Goal: Check status: Check status

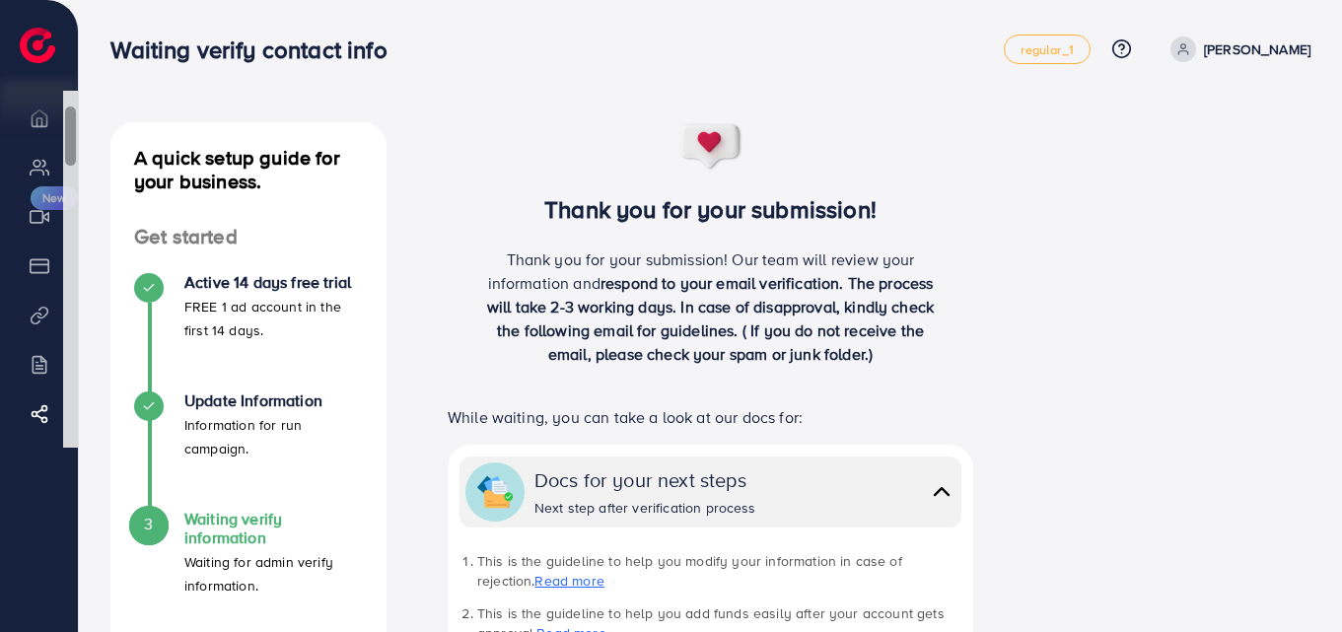
scroll to position [3, 0]
drag, startPoint x: 72, startPoint y: 136, endPoint x: 78, endPoint y: 193, distance: 57.5
click at [78, 193] on div "Ecomdy Balance $0 Overview My ad accounts Creative center New Payment Product L…" at bounding box center [39, 316] width 79 height 632
drag, startPoint x: 71, startPoint y: 167, endPoint x: 90, endPoint y: 374, distance: 207.9
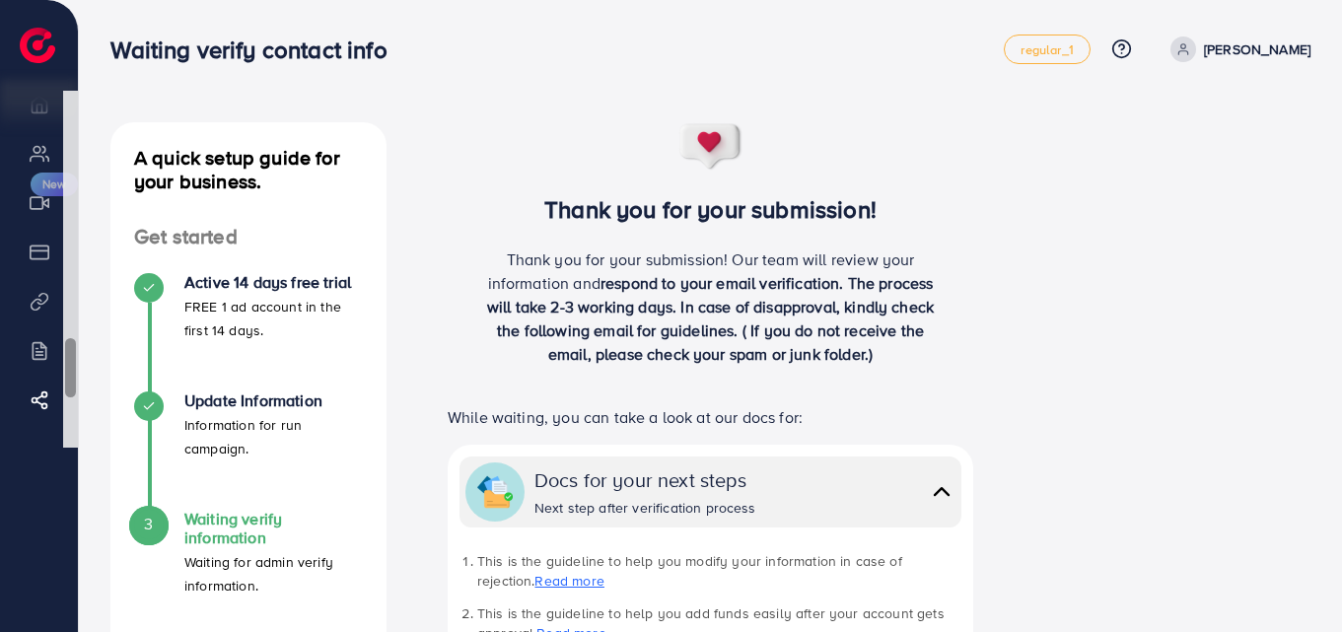
click at [90, 373] on div "Waiting verify contact info regular_1 Help Center Contact Support Plans and Pri…" at bounding box center [671, 593] width 1342 height 1187
click at [255, 534] on h4 "Waiting verify information" at bounding box center [273, 528] width 179 height 37
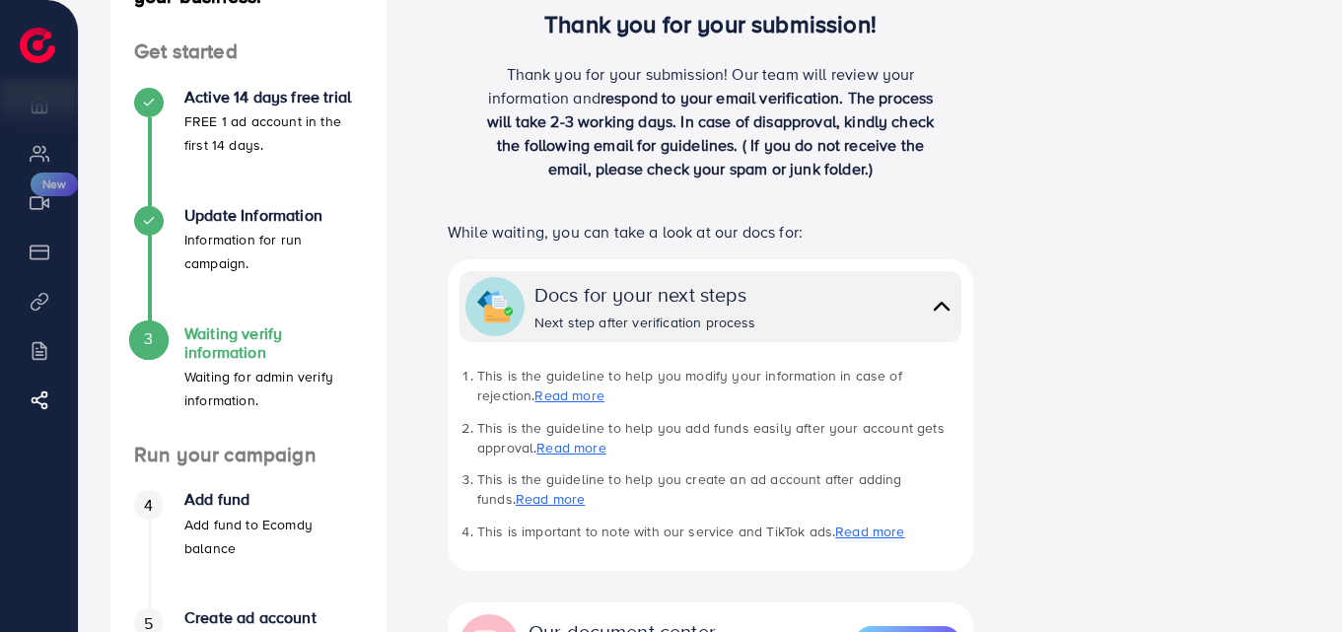
scroll to position [329, 0]
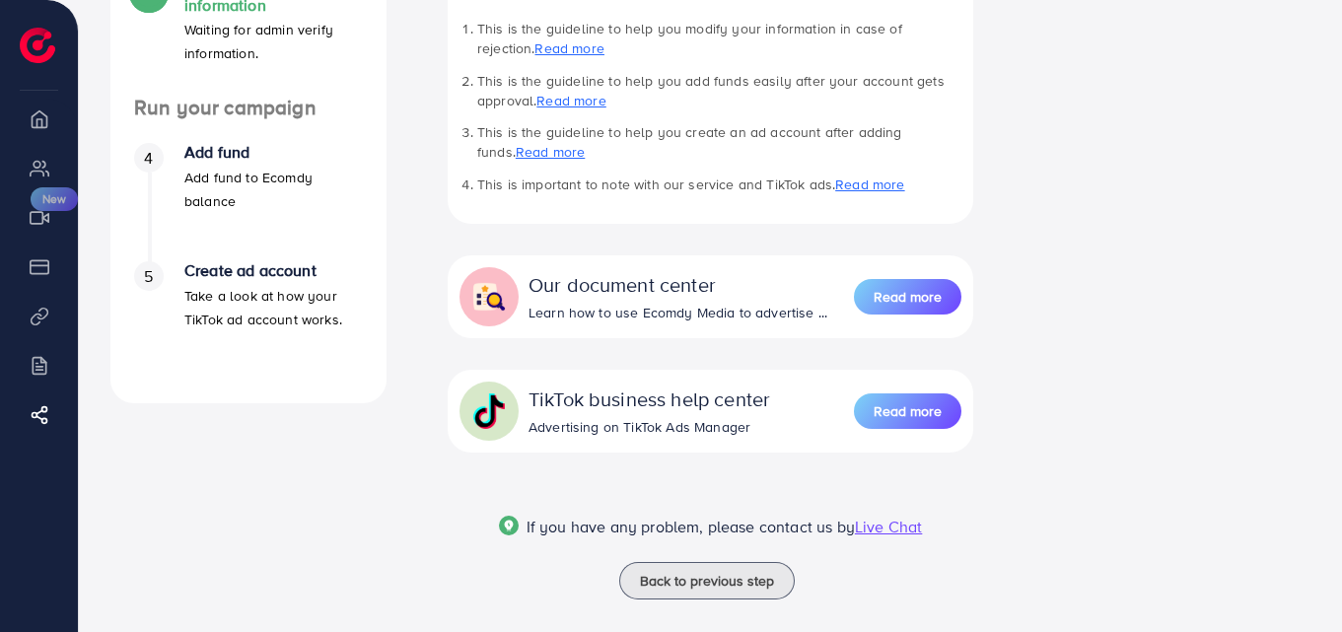
scroll to position [555, 0]
